Goal: Complete application form

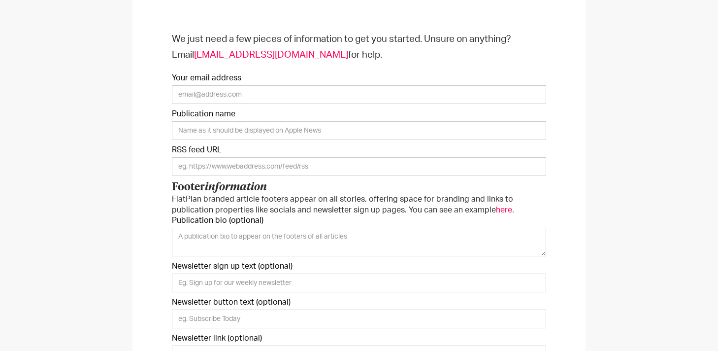
scroll to position [181, 0]
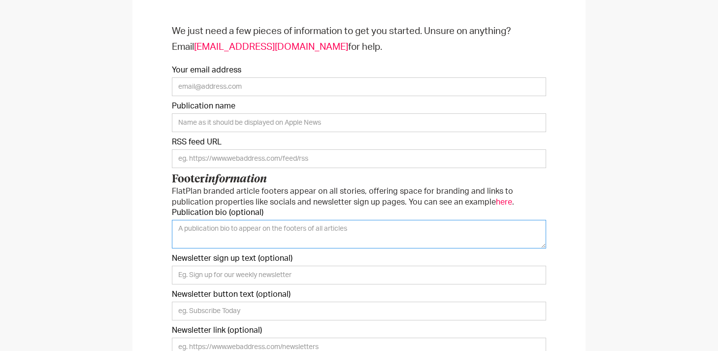
click at [207, 236] on textarea "Publication bio (optional)" at bounding box center [359, 234] width 374 height 29
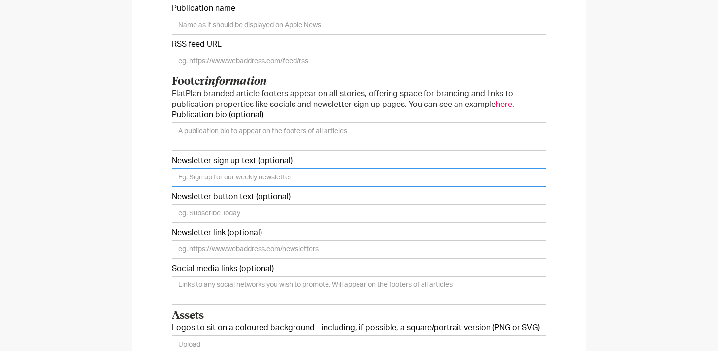
click at [181, 177] on input "Newsletter sign up text (optional)" at bounding box center [359, 177] width 374 height 19
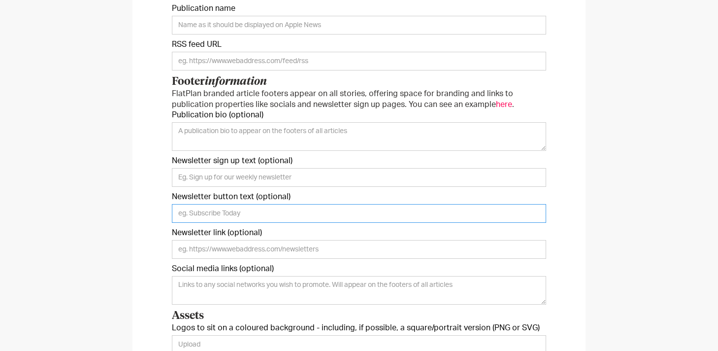
click at [183, 206] on input "Newsletter button text (optional)" at bounding box center [359, 213] width 374 height 19
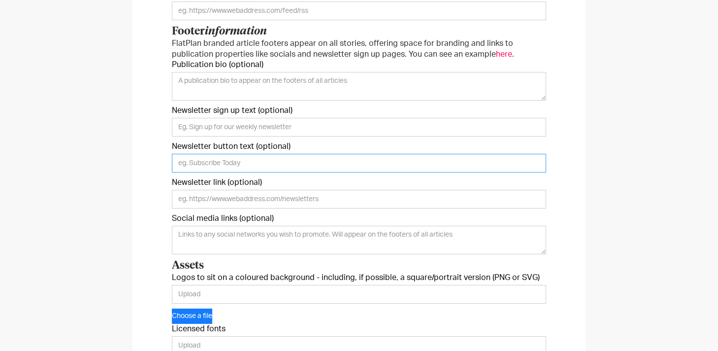
scroll to position [343, 0]
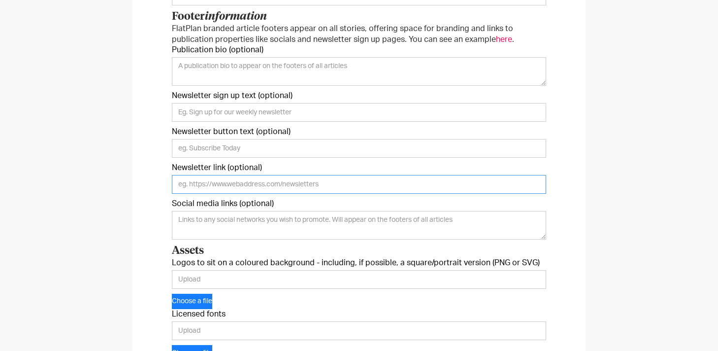
click at [177, 181] on input "Newsletter link (optional)" at bounding box center [359, 184] width 374 height 19
click at [179, 218] on textarea "Social media links (optional)" at bounding box center [359, 225] width 374 height 29
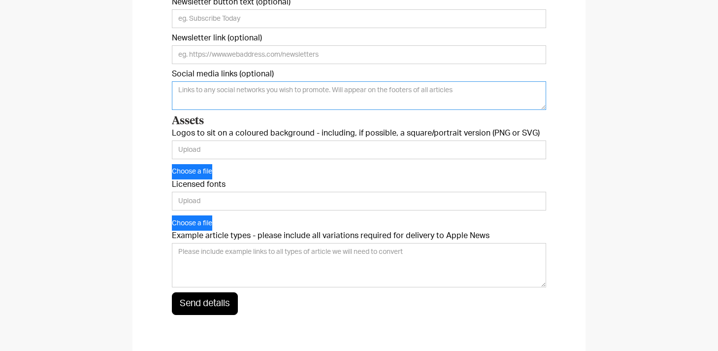
scroll to position [474, 0]
